Goal: Book appointment/travel/reservation

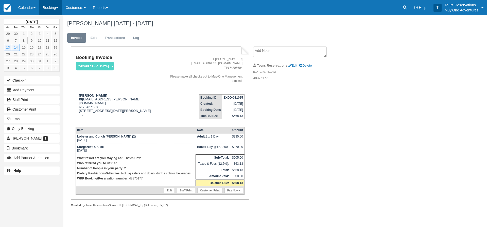
click at [43, 9] on link "Booking" at bounding box center [50, 7] width 23 height 15
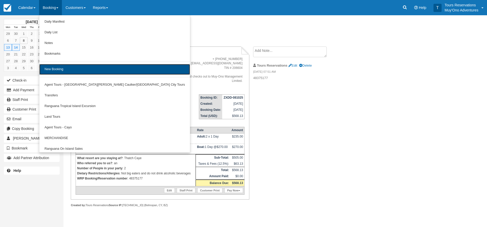
click at [57, 70] on link "New Booking" at bounding box center [114, 69] width 151 height 11
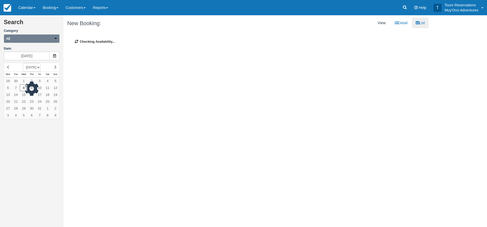
click at [15, 41] on button "All" at bounding box center [32, 38] width 56 height 9
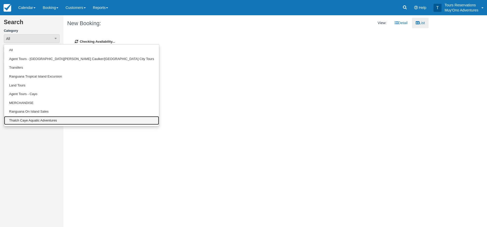
click at [17, 118] on link "Thatch Caye Aquatic Adventures" at bounding box center [81, 120] width 155 height 9
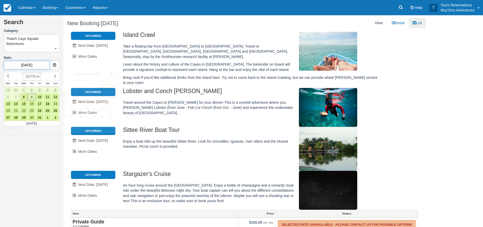
click at [32, 63] on input "10/09/25" at bounding box center [27, 65] width 46 height 9
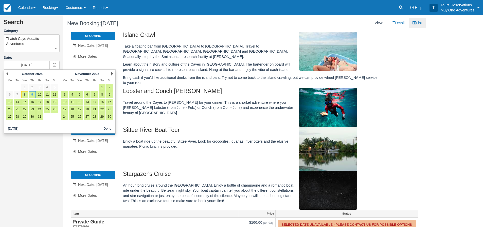
click at [110, 73] on div "Next November 2025" at bounding box center [87, 73] width 55 height 7
click at [111, 73] on div "Next November 2025" at bounding box center [87, 73] width 55 height 7
click at [112, 73] on link "Next" at bounding box center [112, 74] width 2 height 4
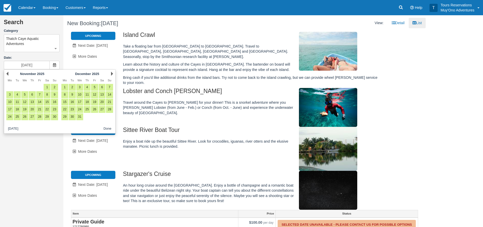
click at [112, 73] on link "Next" at bounding box center [112, 74] width 2 height 4
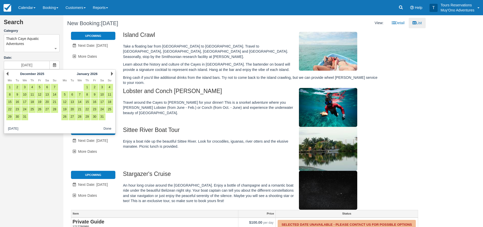
click at [112, 73] on link "Next" at bounding box center [112, 74] width 2 height 4
click at [112, 75] on link "Next" at bounding box center [112, 74] width 2 height 4
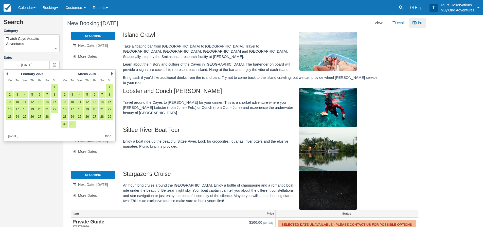
click at [111, 75] on link "Next" at bounding box center [112, 74] width 2 height 4
click at [70, 109] on link "21" at bounding box center [72, 109] width 7 height 7
type input "[DATE]"
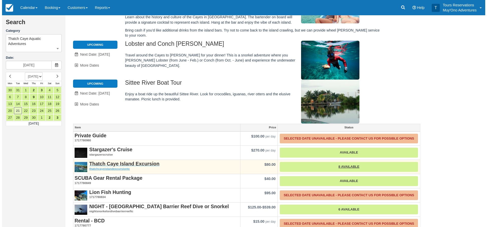
scroll to position [51, 0]
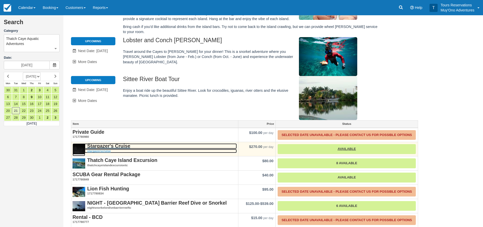
click at [119, 143] on strong "Stargazer's Cruise" at bounding box center [108, 146] width 43 height 6
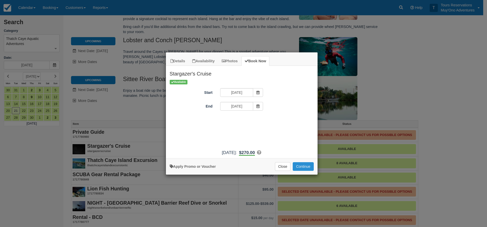
click at [299, 165] on button "Continue" at bounding box center [303, 166] width 21 height 9
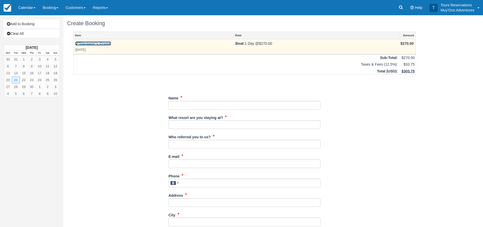
click at [95, 44] on link "Stargazer's Cruise" at bounding box center [93, 43] width 36 height 4
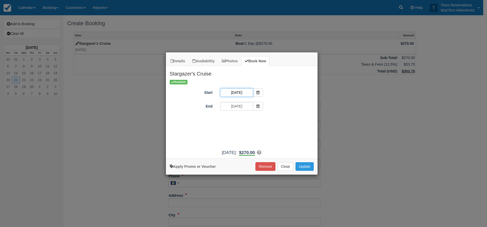
click at [240, 94] on input "04/21/26" at bounding box center [236, 92] width 33 height 9
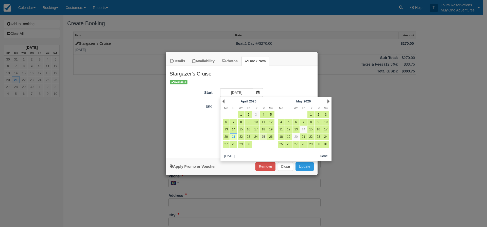
click at [261, 138] on link "25" at bounding box center [263, 136] width 7 height 7
type input "04/25/26"
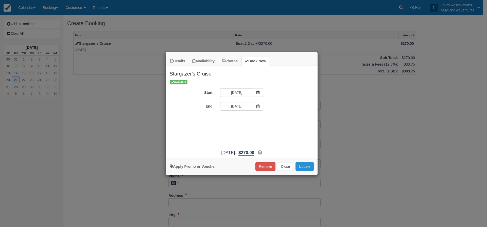
click at [304, 164] on button "Update" at bounding box center [305, 166] width 18 height 9
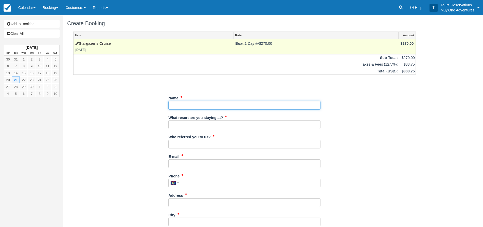
click at [184, 108] on input "Name" at bounding box center [244, 105] width 152 height 9
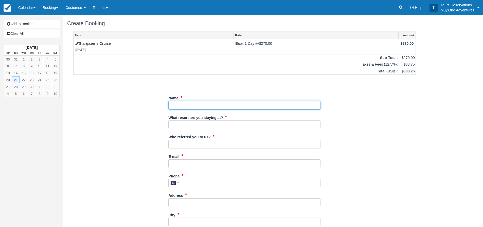
click at [254, 107] on input "Name" at bounding box center [244, 105] width 152 height 9
type input "[PERSON_NAME]"
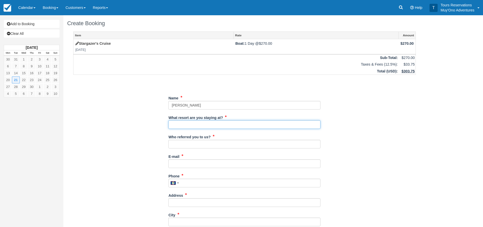
click at [205, 125] on input "What resort are you staying at?" at bounding box center [244, 124] width 152 height 9
type input "Thatch Caye"
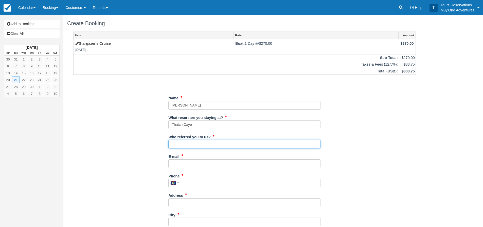
click at [195, 141] on input "Who referred you to us?" at bounding box center [244, 144] width 152 height 9
type input "an"
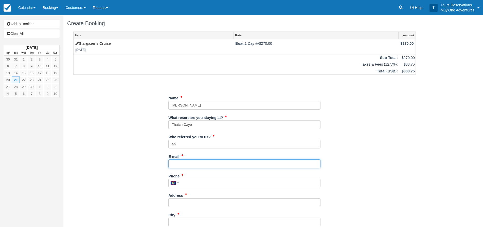
click at [188, 165] on input "E-mail" at bounding box center [244, 163] width 152 height 9
paste input "[EMAIL_ADDRESS][DOMAIN_NAME]"
type input "[EMAIL_ADDRESS][DOMAIN_NAME]"
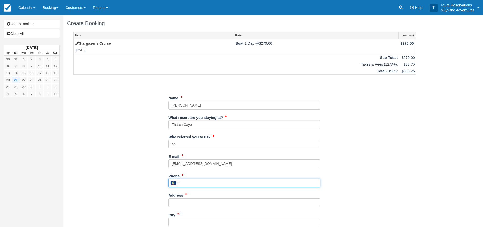
click at [188, 180] on input "Phone" at bounding box center [244, 182] width 152 height 9
drag, startPoint x: 209, startPoint y: 186, endPoint x: 204, endPoint y: 187, distance: 4.8
click at [209, 186] on input "Phone" at bounding box center [244, 182] width 152 height 9
paste input "636-432-4650"
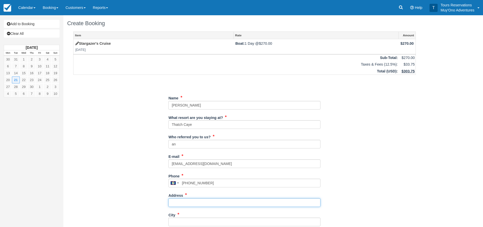
type input "6364324650"
click at [198, 200] on input "Address" at bounding box center [244, 202] width 152 height 9
drag, startPoint x: 191, startPoint y: 205, endPoint x: 234, endPoint y: 207, distance: 42.9
click at [191, 205] on input "Address" at bounding box center [244, 202] width 152 height 9
paste input "[STREET_ADDRESS]"
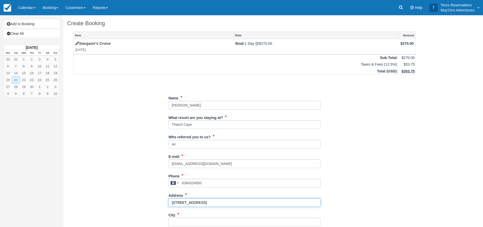
type input "[STREET_ADDRESS]"
click at [352, 204] on div "Item Rate Amount Stargazer's Cruise Sat Apr 25, 2026 Boat: 1 Day @ $270.00 $270…" at bounding box center [244, 181] width 355 height 300
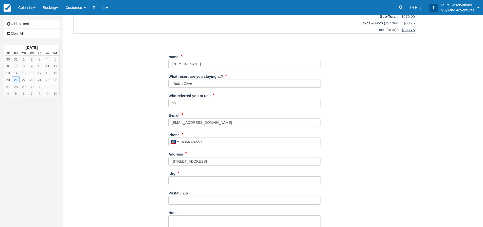
scroll to position [51, 0]
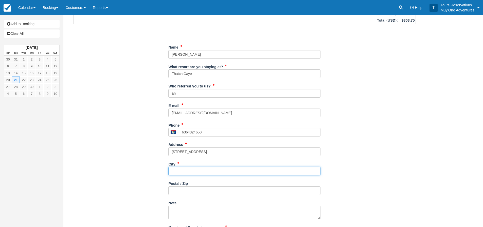
click at [192, 170] on input "City" at bounding box center [244, 170] width 152 height 9
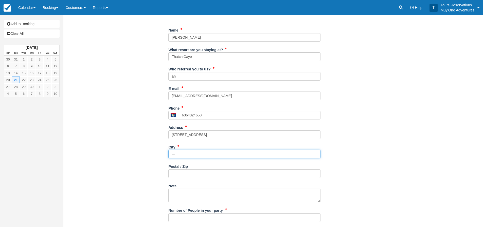
scroll to position [76, 0]
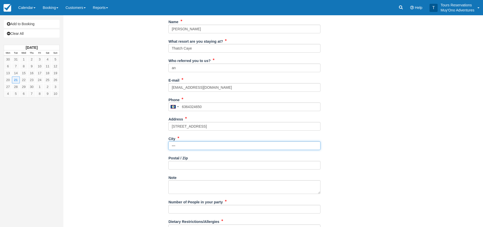
type input "---"
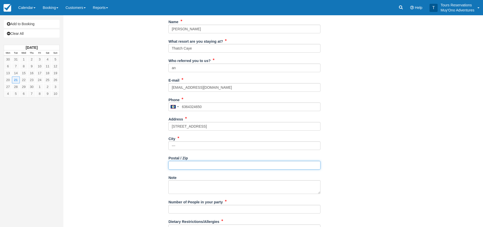
click at [178, 168] on input "Postal / Zip" at bounding box center [244, 165] width 152 height 9
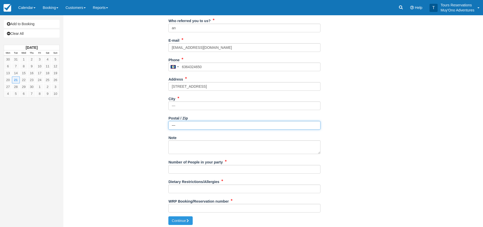
scroll to position [118, 0]
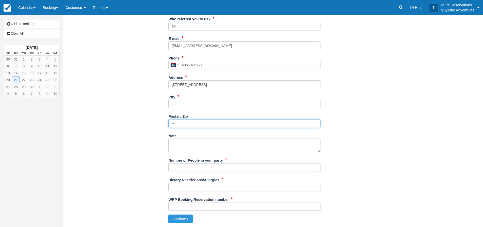
type input "---"
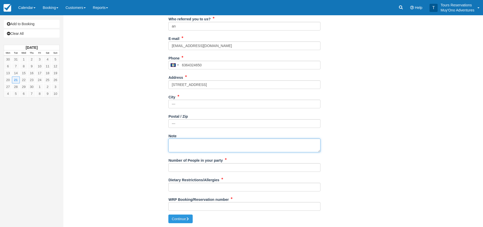
click at [186, 141] on textarea "Note" at bounding box center [244, 145] width 152 height 14
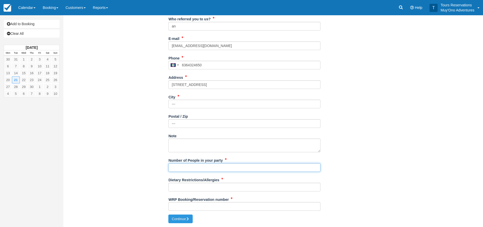
drag, startPoint x: 183, startPoint y: 168, endPoint x: 219, endPoint y: 168, distance: 36.3
click at [183, 168] on input "Number of People in your party" at bounding box center [244, 167] width 152 height 9
type input "2"
click at [191, 191] on div "Dietary Restrictions/Allergies" at bounding box center [244, 185] width 152 height 20
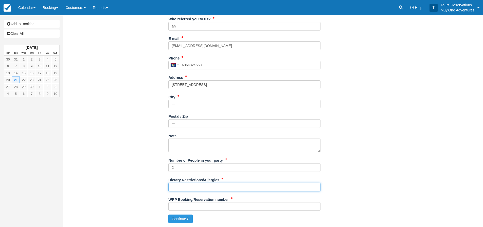
click at [190, 190] on input "Dietary Restrictions/Allergies" at bounding box center [244, 186] width 152 height 9
click at [367, 181] on div "Item Rate Amount Stargazer's Cruise Sat Apr 25, 2026 Boat: 1 Day @ $270.00 $270…" at bounding box center [244, 64] width 355 height 300
click at [216, 186] on input "Dietary Restrictions/Allergies" at bounding box center [244, 186] width 152 height 9
type input "n/a"
click at [179, 210] on input "WRP Booking/Reservation number" at bounding box center [244, 206] width 152 height 9
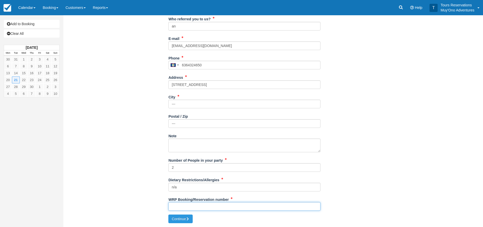
click at [246, 203] on input "WRP Booking/Reservation number" at bounding box center [244, 206] width 152 height 9
paste input "48611686"
type input "48611686"
click at [179, 222] on button "Continue" at bounding box center [180, 218] width 24 height 9
type input "+5016364324650"
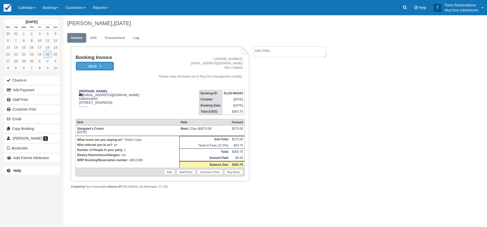
click at [85, 67] on em "HOLD" at bounding box center [95, 66] width 38 height 9
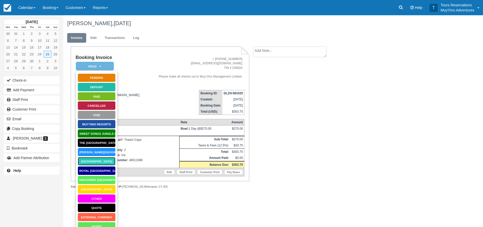
click at [101, 161] on link "[GEOGRAPHIC_DATA]" at bounding box center [97, 161] width 38 height 9
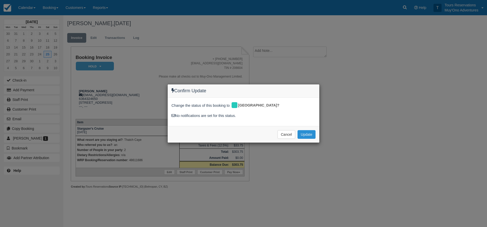
drag, startPoint x: 306, startPoint y: 134, endPoint x: 301, endPoint y: 104, distance: 30.6
click at [306, 134] on button "Update" at bounding box center [307, 134] width 18 height 9
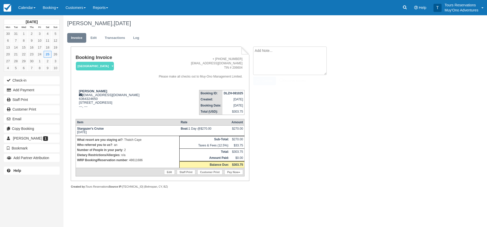
click at [282, 54] on textarea at bounding box center [290, 60] width 74 height 28
paste textarea "48611686"
type textarea "48611686"
click at [268, 83] on button "Create" at bounding box center [264, 80] width 23 height 9
click at [228, 93] on strong "DLZH-081025" at bounding box center [233, 93] width 19 height 4
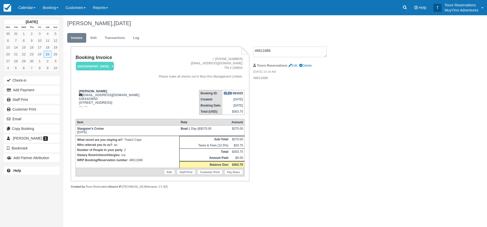
click at [228, 93] on strong "DLZH-081025" at bounding box center [233, 93] width 19 height 4
click at [228, 92] on strong "DLZH-081025" at bounding box center [233, 93] width 19 height 4
copy tbody "DLZH-081025"
click at [295, 112] on div "Booking Invoice Thatch Caye Resort   Pending HOLD Deposit Paid Cancelled Void M…" at bounding box center [202, 122] width 279 height 153
drag, startPoint x: 283, startPoint y: 52, endPoint x: 280, endPoint y: 56, distance: 4.7
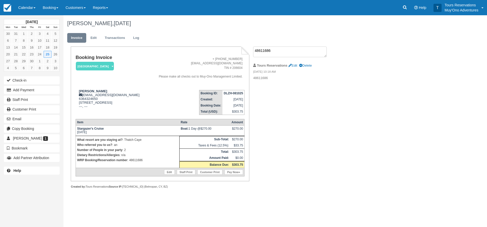
click at [283, 52] on textarea "48611686" at bounding box center [290, 51] width 74 height 11
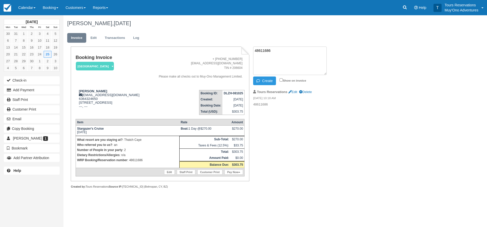
click at [296, 151] on div "Booking Invoice Thatch Caye Resort   Pending HOLD Deposit Paid Cancelled Void M…" at bounding box center [202, 122] width 279 height 153
click at [271, 63] on textarea "48611686" at bounding box center [290, 60] width 74 height 28
click at [284, 156] on div "Booking Invoice Thatch Caye Resort   Pending HOLD Deposit Paid Cancelled Void M…" at bounding box center [202, 122] width 279 height 153
click at [313, 156] on div "Booking Invoice Thatch Caye Resort   Pending HOLD Deposit Paid Cancelled Void M…" at bounding box center [202, 122] width 279 height 153
click at [281, 140] on div "Booking Invoice Thatch Caye Resort   Pending HOLD Deposit Paid Cancelled Void M…" at bounding box center [202, 122] width 279 height 153
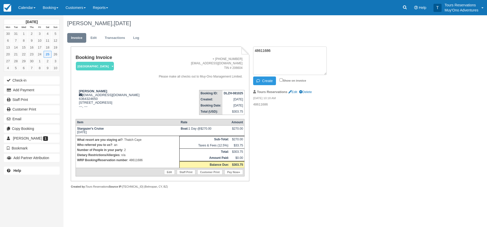
click at [275, 59] on textarea "48611686" at bounding box center [290, 60] width 74 height 28
click at [349, 64] on div "Claire Huber, April 25 2026 Invoice Edit Transactions Log Booking Invoice Thatc…" at bounding box center [245, 107] width 365 height 184
click at [274, 155] on div "Booking Invoice Thatch Caye Resort   Pending HOLD Deposit Paid Cancelled Void M…" at bounding box center [202, 122] width 279 height 153
click at [270, 63] on textarea "48611686" at bounding box center [290, 60] width 74 height 28
click at [88, 39] on link "Edit" at bounding box center [94, 38] width 14 height 10
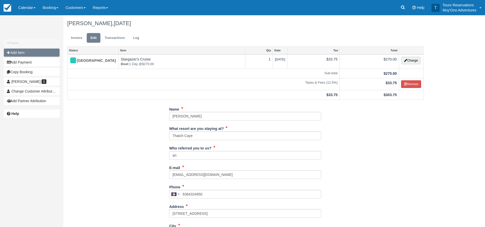
click at [33, 49] on button "Add Item" at bounding box center [32, 52] width 56 height 8
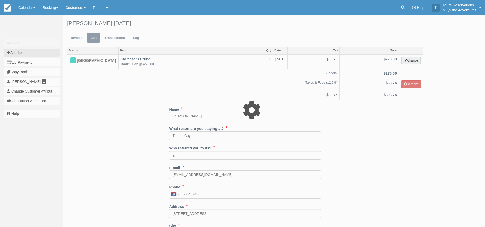
type input "0.00"
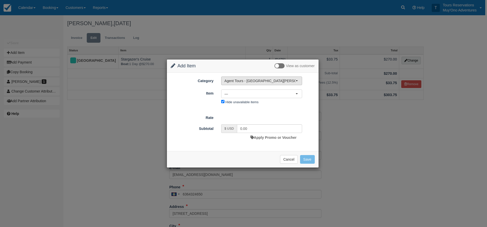
click at [258, 81] on span "Agent Tours - [GEOGRAPHIC_DATA][PERSON_NAME] Caulker/[GEOGRAPHIC_DATA] City Tou…" at bounding box center [260, 80] width 71 height 5
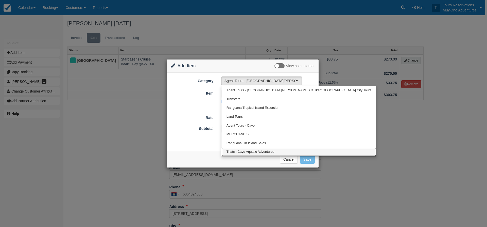
click at [243, 152] on span "Thatch Caye Aquatic Adventures" at bounding box center [251, 151] width 48 height 5
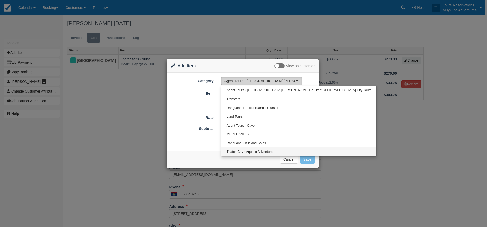
select select "64"
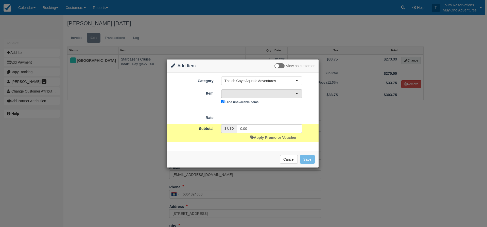
click at [246, 96] on button "—" at bounding box center [261, 93] width 81 height 9
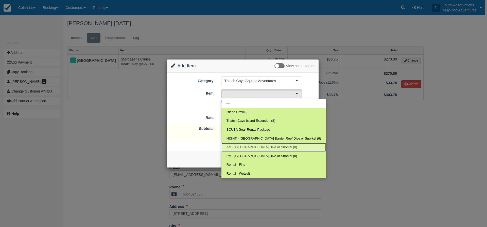
click at [246, 150] on link "AM - Belize Barrier Reef Dive or Snorkel (8)" at bounding box center [273, 147] width 105 height 9
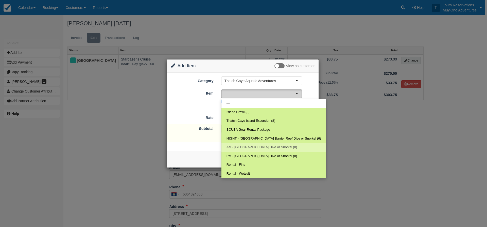
select select "294"
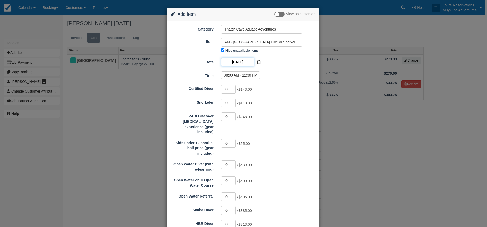
click at [237, 63] on input "04/25/26" at bounding box center [237, 62] width 33 height 9
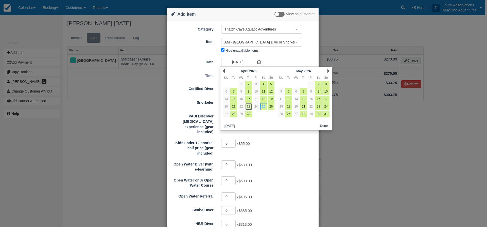
click at [246, 107] on link "23" at bounding box center [248, 106] width 7 height 7
type input "04/23/26"
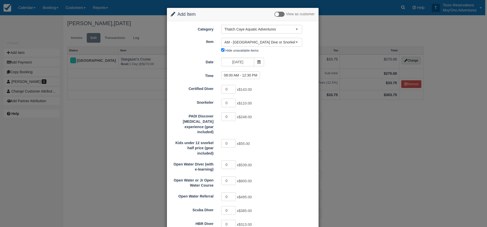
click at [244, 73] on label "08:00 AM - 12:30 PM" at bounding box center [240, 75] width 39 height 8
radio input "true"
click at [233, 101] on input "1" at bounding box center [228, 102] width 15 height 9
type input "2"
click at [233, 101] on input "2" at bounding box center [228, 102] width 15 height 9
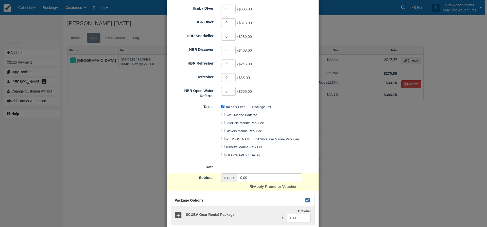
type input "220.00"
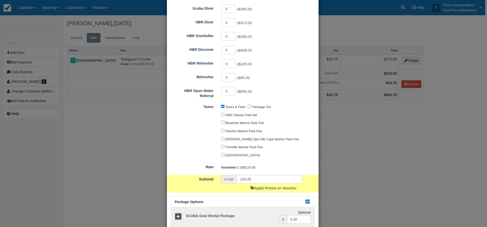
scroll to position [227, 0]
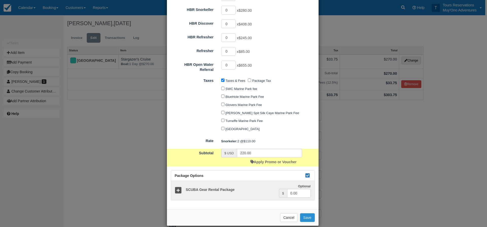
click at [308, 213] on button "Save" at bounding box center [307, 217] width 15 height 9
checkbox input "false"
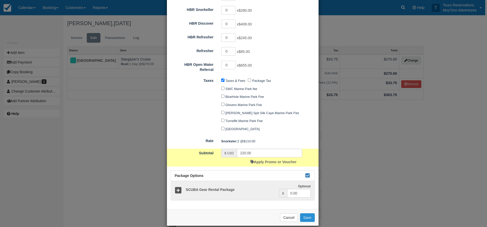
checkbox input "false"
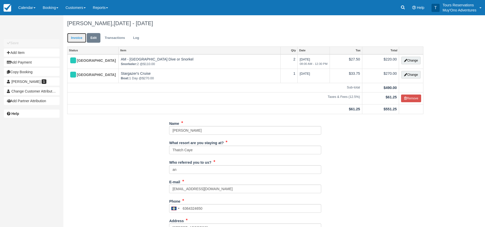
click at [82, 37] on link "Invoice" at bounding box center [76, 38] width 19 height 10
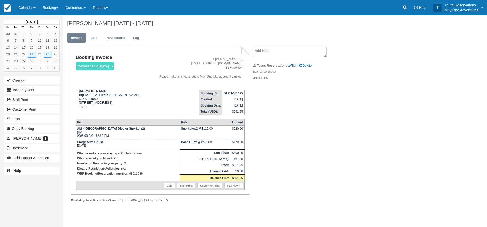
click at [231, 92] on strong "DLZH-081025" at bounding box center [233, 93] width 19 height 4
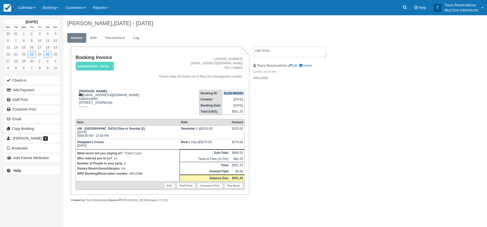
click at [343, 132] on div "[PERSON_NAME], [DATE] - [DATE] Invoice Edit Transactions Log Booking Invoice [G…" at bounding box center [245, 114] width 365 height 198
click at [377, 140] on div "[PERSON_NAME], [DATE] - [DATE] Invoice Edit Transactions Log Booking Invoice [G…" at bounding box center [245, 114] width 365 height 198
click at [291, 147] on div "Booking Invoice [GEOGRAPHIC_DATA]   Pending HOLD Deposit Paid Cancelled Void Mu…" at bounding box center [202, 129] width 279 height 166
click at [263, 151] on div "Booking Invoice [GEOGRAPHIC_DATA]   Pending HOLD Deposit Paid Cancelled Void Mu…" at bounding box center [202, 129] width 279 height 166
click at [444, 88] on div "[DATE] Mon Tue Wed Thu Fri Sat Sun 30 31 1 2 3 4 5 6 7 8 9 10 11 12 13 14 15 16…" at bounding box center [243, 120] width 487 height 211
